Goal: Information Seeking & Learning: Learn about a topic

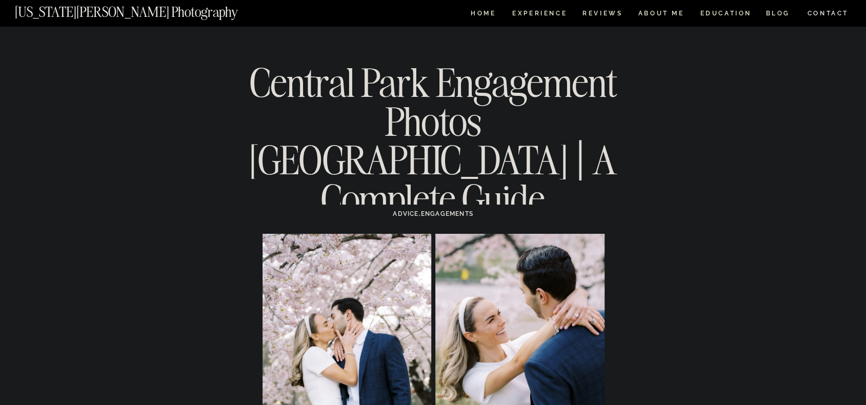
scroll to position [154, 0]
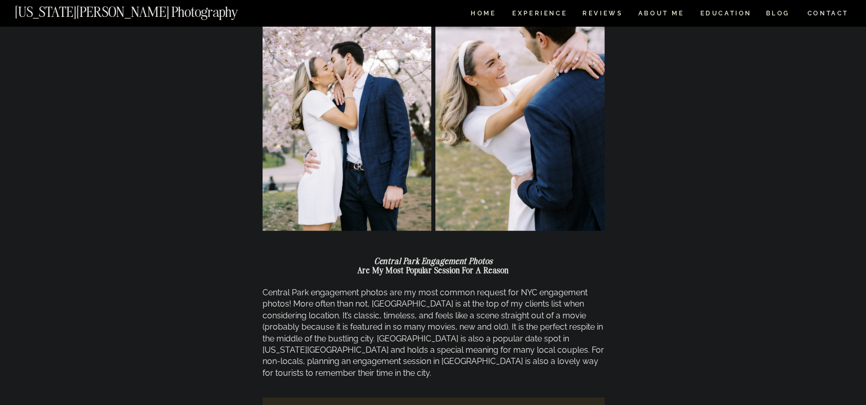
scroll to position [359, 0]
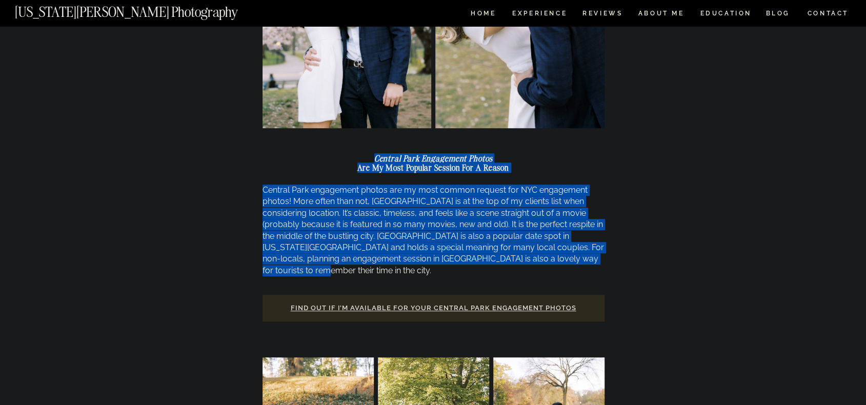
drag, startPoint x: 375, startPoint y: 154, endPoint x: 601, endPoint y: 252, distance: 246.3
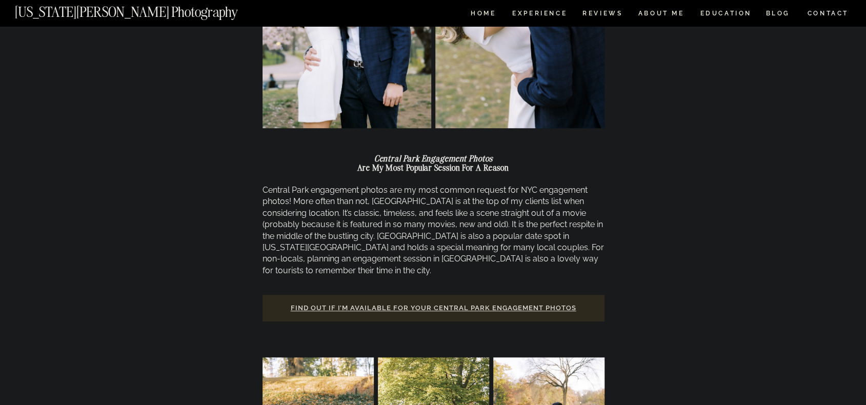
scroll to position [512, 0]
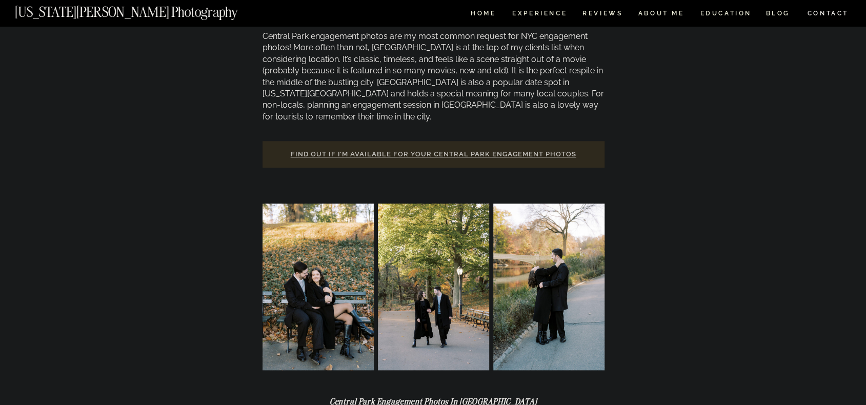
drag, startPoint x: 465, startPoint y: 142, endPoint x: 464, endPoint y: 132, distance: 9.9
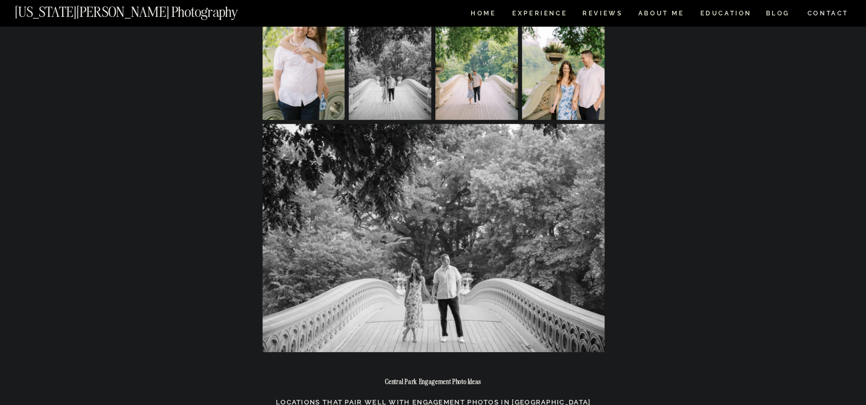
scroll to position [4861, 0]
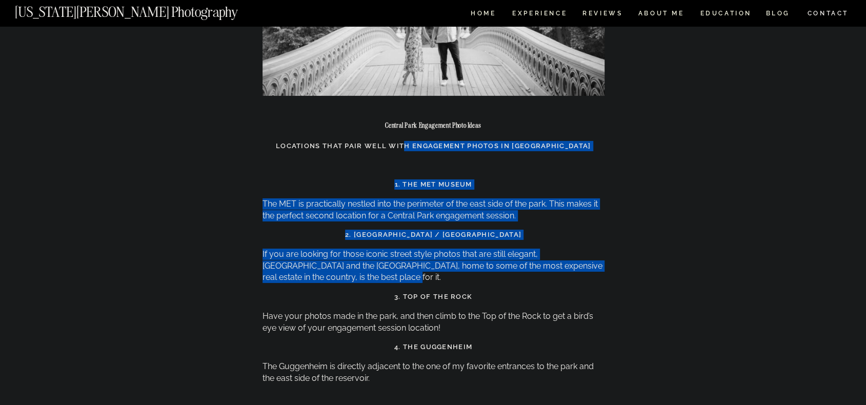
drag, startPoint x: 419, startPoint y: 91, endPoint x: 480, endPoint y: 206, distance: 129.3
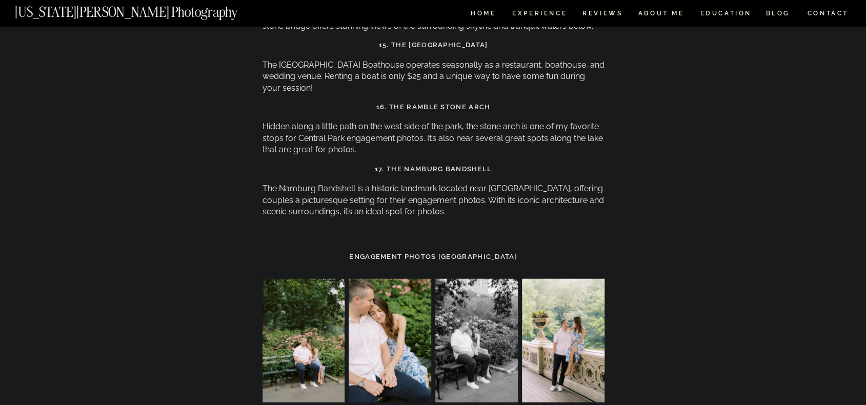
scroll to position [4041, 0]
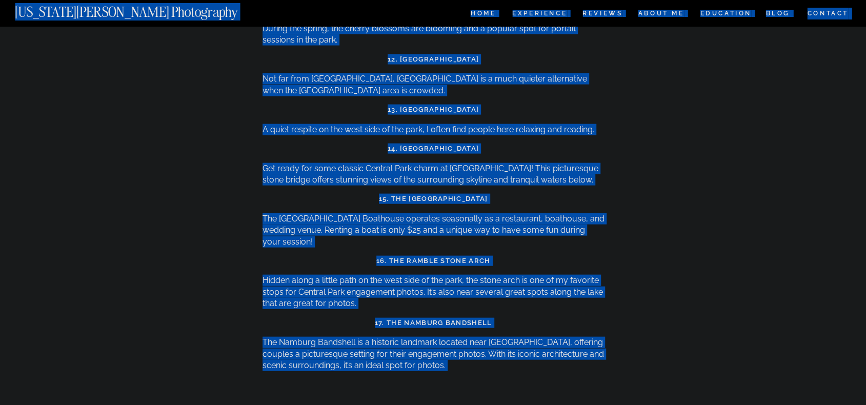
copy div "CONTACT BLOG REVIEWS ABOUT ME Experience EDUCATION HOME Georgia Sheridan Photog…"
drag, startPoint x: 724, startPoint y: 157, endPoint x: 356, endPoint y: 2, distance: 398.9
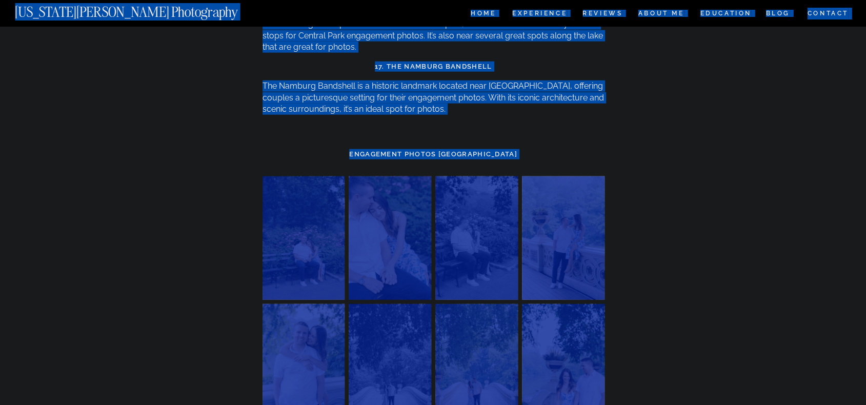
drag, startPoint x: 430, startPoint y: 70, endPoint x: 382, endPoint y: 54, distance: 50.9
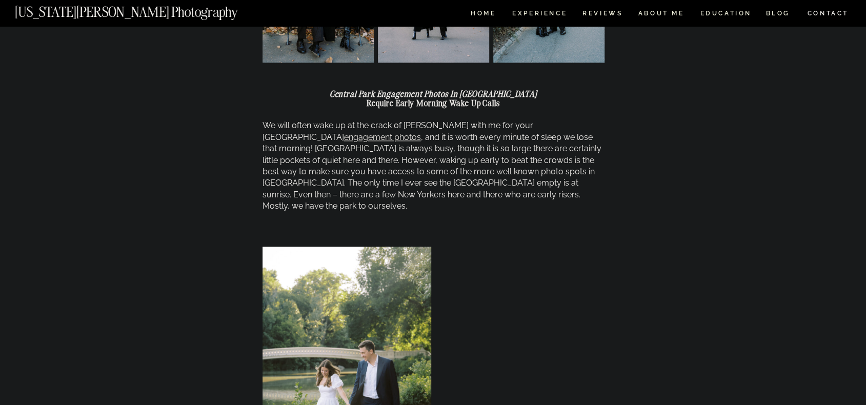
scroll to position [1025, 0]
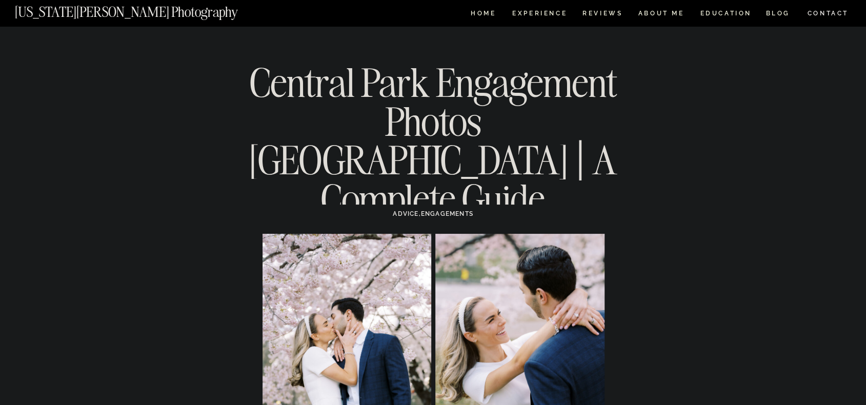
scroll to position [256, 0]
